Goal: Navigation & Orientation: Find specific page/section

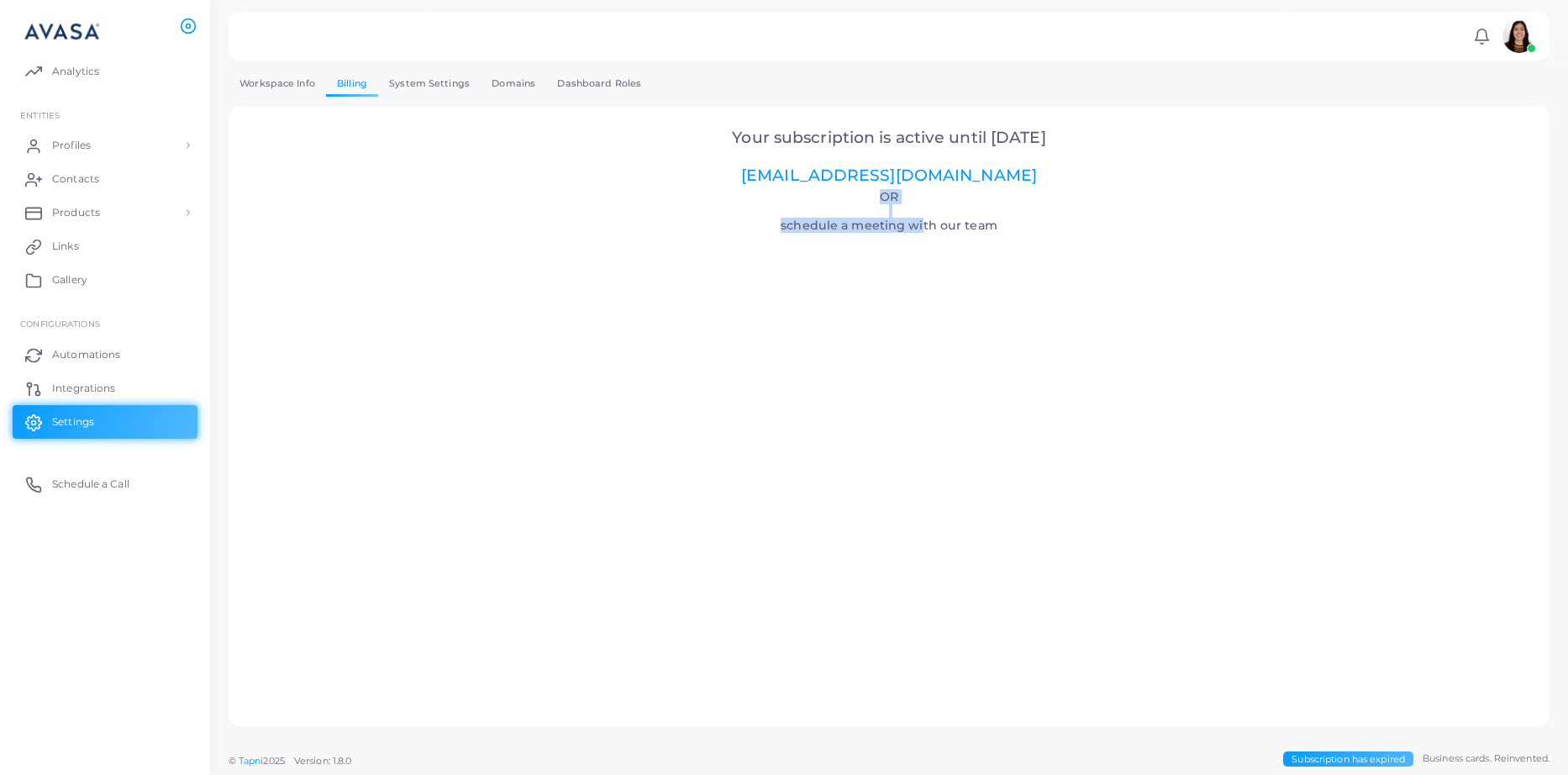
drag, startPoint x: 914, startPoint y: 225, endPoint x: 957, endPoint y: 195, distance: 52.4
click at [957, 195] on h4 "Or schedule a meeting with our team" at bounding box center [889, 211] width 1275 height 43
click at [955, 211] on h4 "Or schedule a meeting with our team" at bounding box center [889, 211] width 1275 height 43
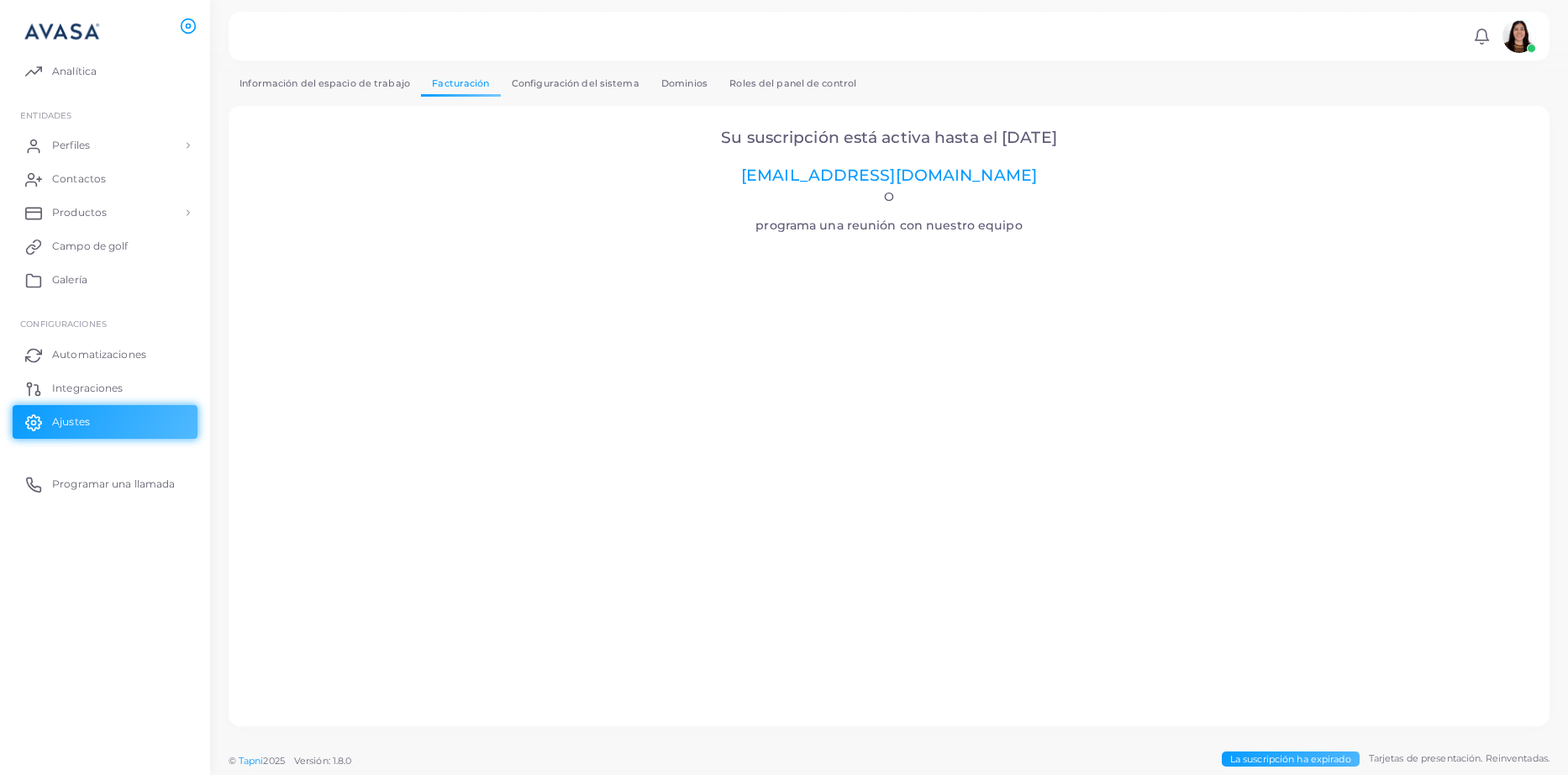
click at [1207, 157] on h2 "Su suscripción está activa hasta el [DATE] [EMAIL_ADDRESS][DOMAIN_NAME]" at bounding box center [889, 157] width 1275 height 57
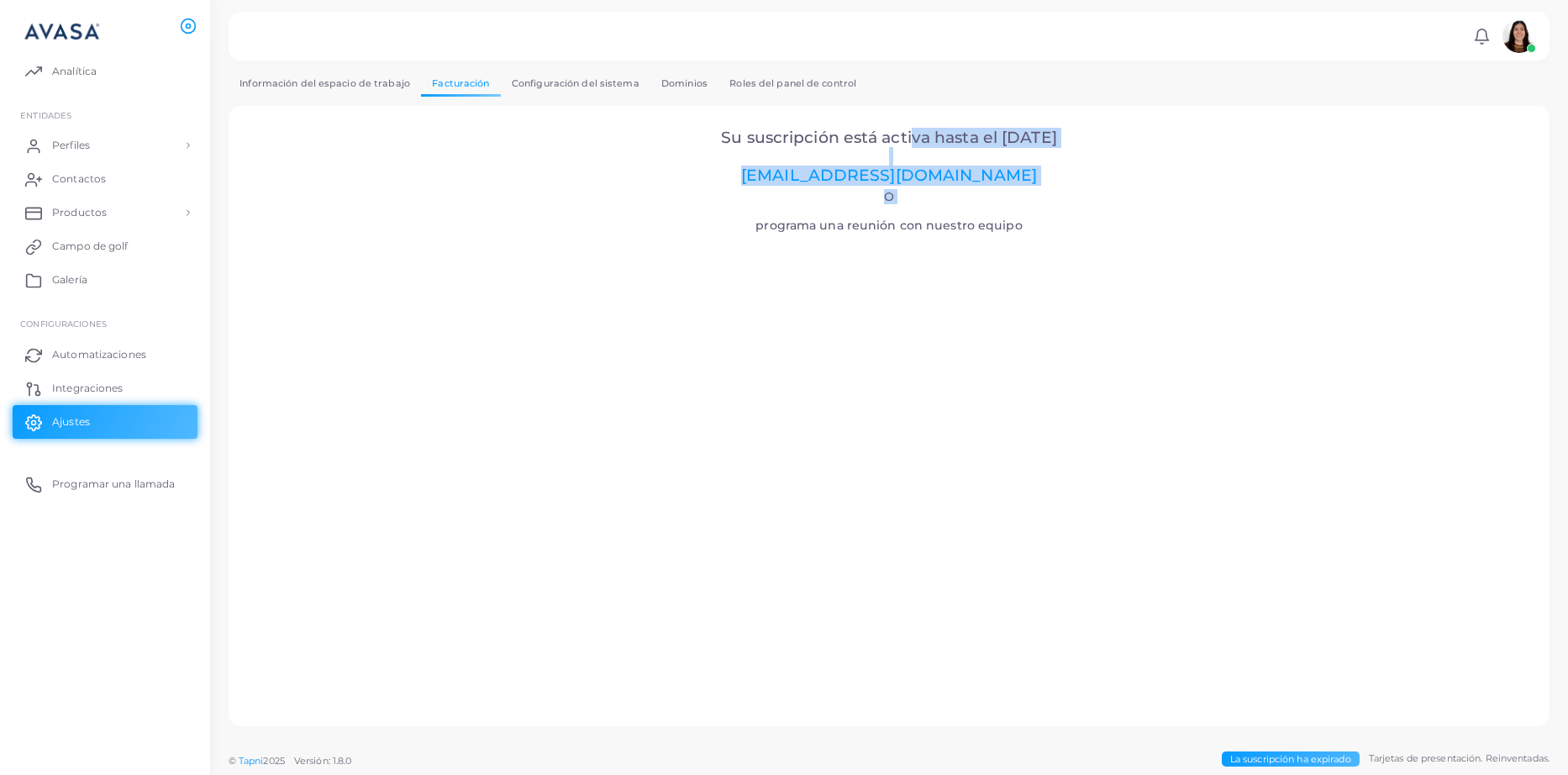
drag, startPoint x: 901, startPoint y: 137, endPoint x: 1086, endPoint y: 214, distance: 200.4
click at [1086, 214] on center "Su suscripción está activa hasta el [DATE] [EMAIL_ADDRESS][DOMAIN_NAME] O progr…" at bounding box center [889, 181] width 1275 height 105
click at [1086, 214] on h4 "O programa una reunión con nuestro equipo" at bounding box center [889, 211] width 1275 height 43
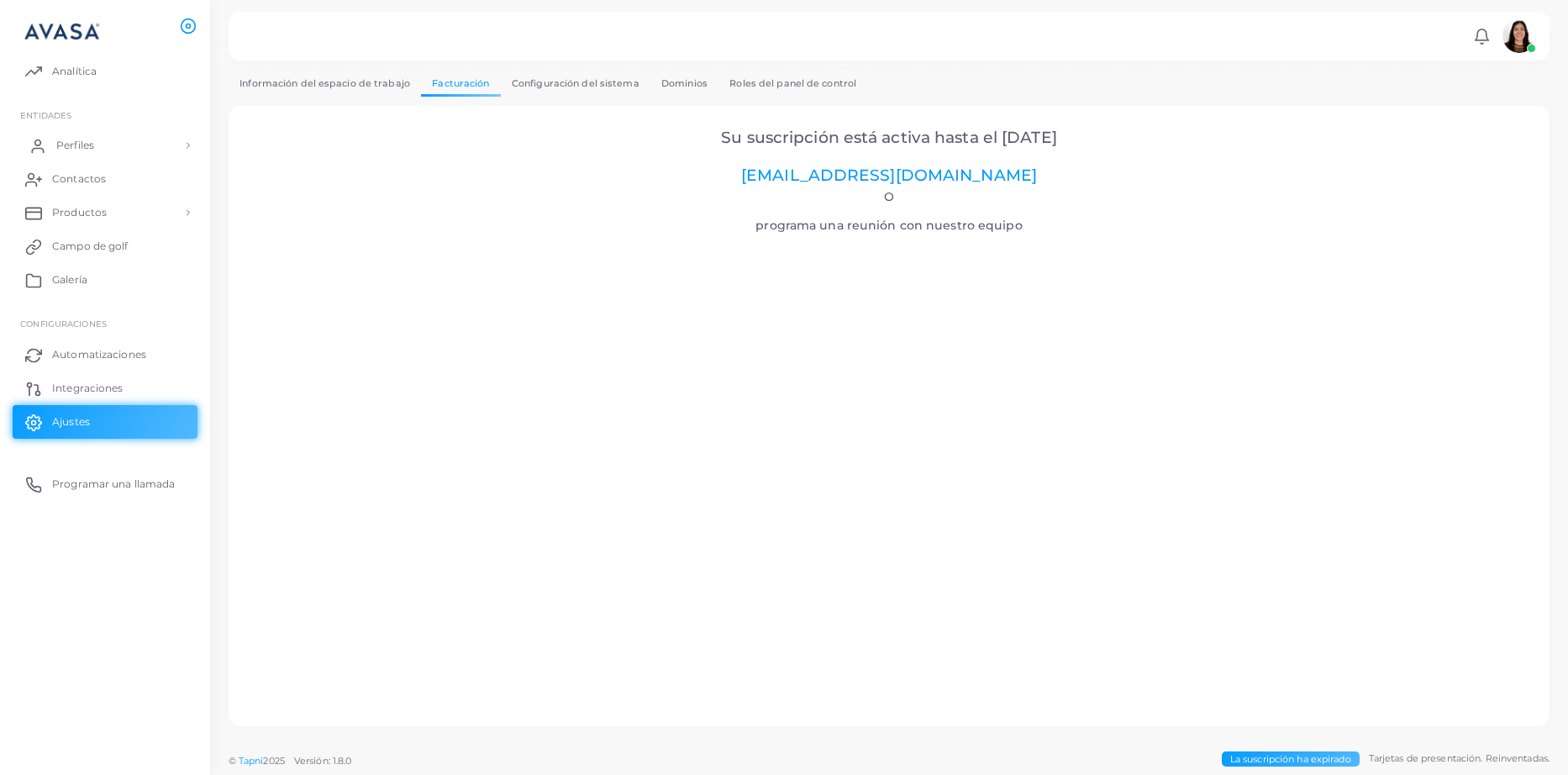
click at [77, 149] on font "Perfiles" at bounding box center [75, 145] width 38 height 13
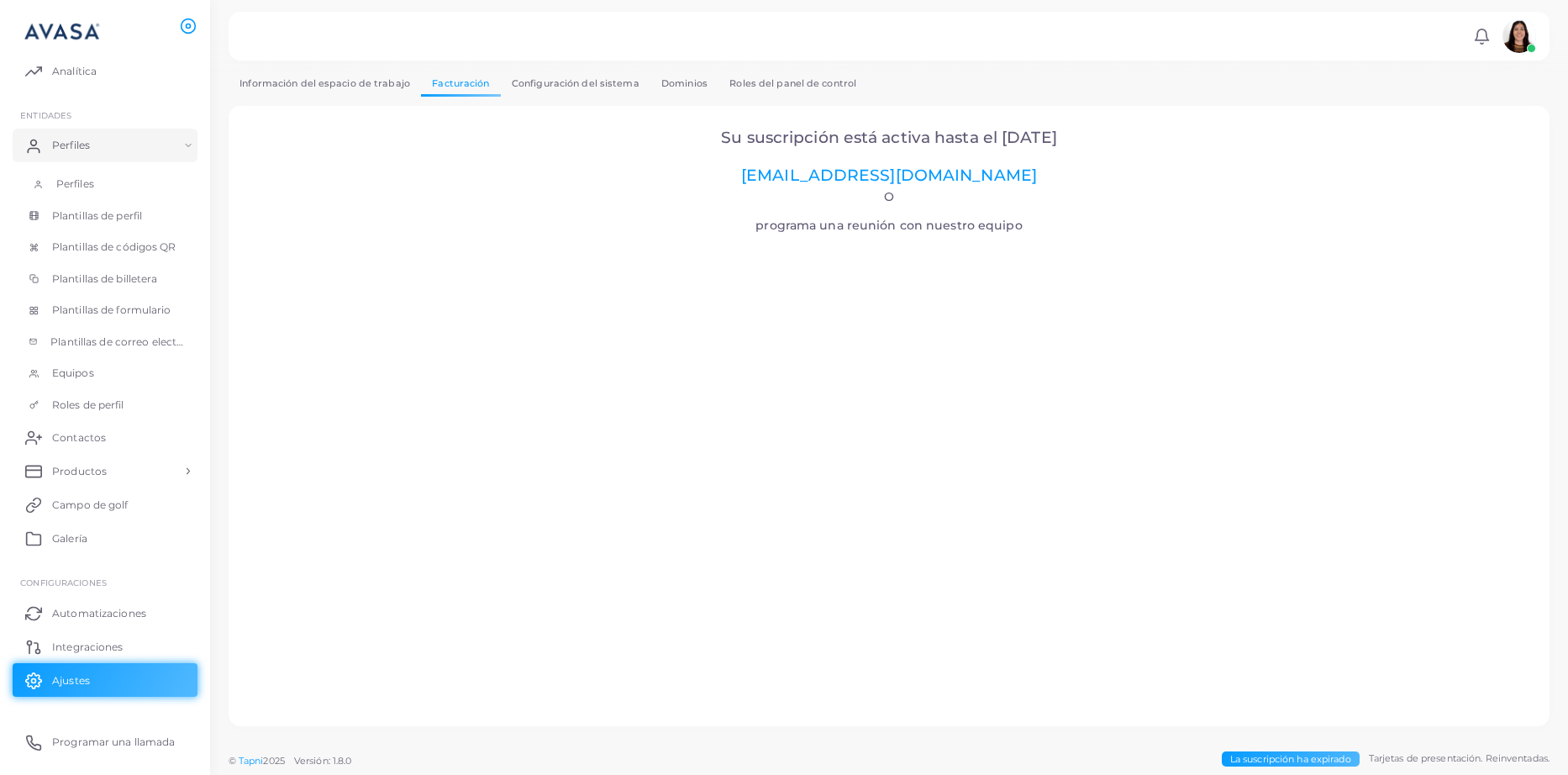
click at [83, 180] on font "Perfiles" at bounding box center [75, 184] width 38 height 13
click at [105, 217] on font "Plantillas de perfil" at bounding box center [101, 215] width 90 height 13
click at [84, 674] on font "Ajustes" at bounding box center [75, 680] width 38 height 13
